Goal: Transaction & Acquisition: Book appointment/travel/reservation

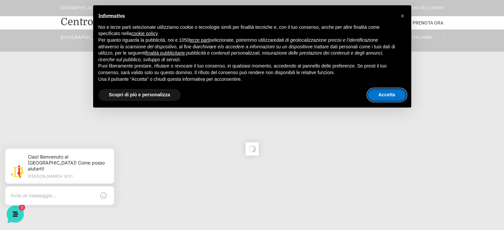
click at [384, 99] on button "Accetta" at bounding box center [387, 95] width 38 height 12
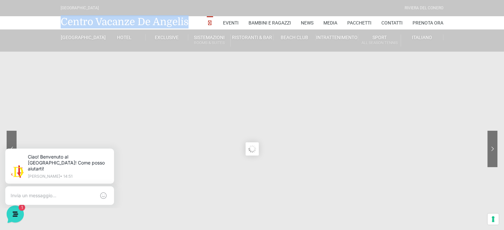
drag, startPoint x: 196, startPoint y: 24, endPoint x: 54, endPoint y: 25, distance: 142.1
click at [54, 25] on nav "Centro Vacanze De Angelis Eventi Miss Italia Cerimonie Team building Bambini e …" at bounding box center [252, 22] width 504 height 13
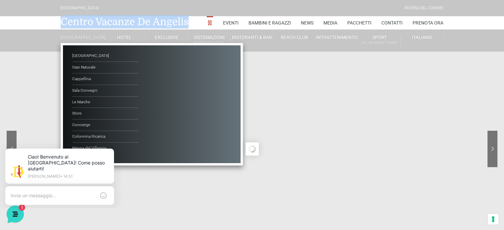
copy div "Centro Vacanze De Angelis"
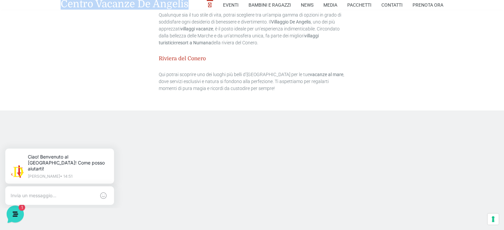
scroll to position [2001, 0]
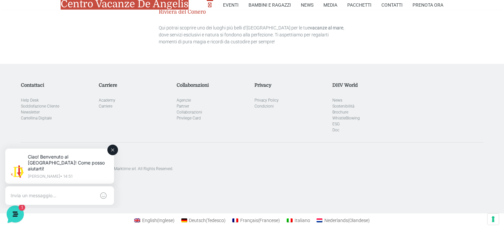
click at [112, 151] on icon at bounding box center [112, 149] width 5 height 5
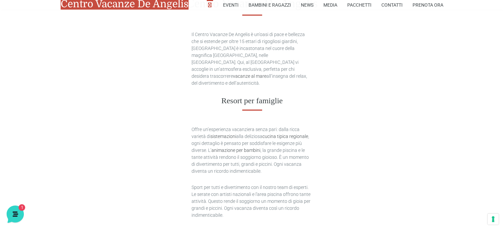
scroll to position [212, 0]
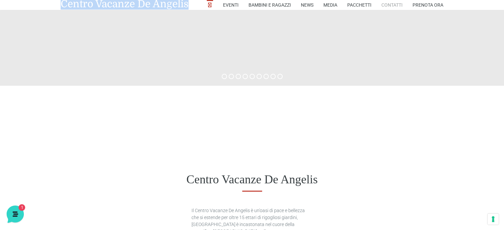
click at [399, 6] on link "Contatti" at bounding box center [391, 5] width 21 height 10
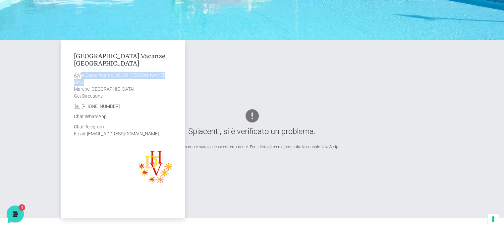
drag, startPoint x: 79, startPoint y: 74, endPoint x: 172, endPoint y: 78, distance: 93.2
click at [172, 78] on div "[GEOGRAPHIC_DATA] Vacanze De Angelis A: [STREET_ADDRESS][PERSON_NAME] Get Direc…" at bounding box center [123, 129] width 124 height 179
copy address "Via Castelfidardo, 60026 Marcelli di Numana"
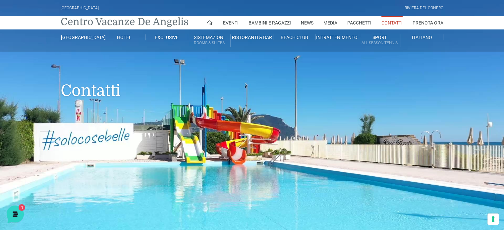
click at [92, 23] on link "Centro Vacanze De Angelis" at bounding box center [125, 21] width 128 height 13
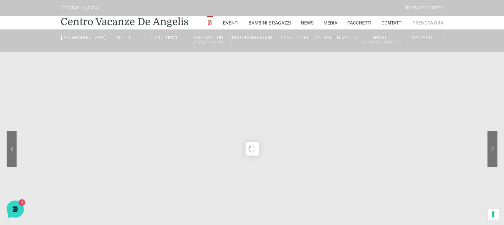
click at [429, 24] on link "Prenota Ora" at bounding box center [427, 22] width 31 height 13
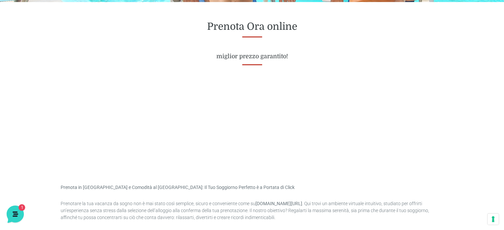
scroll to position [265, 0]
